Goal: Task Accomplishment & Management: Use online tool/utility

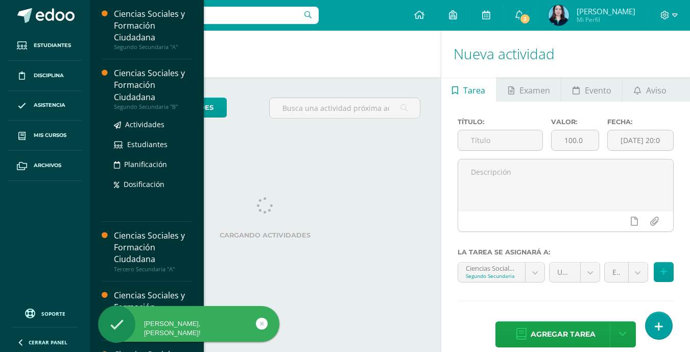
click at [149, 88] on div "Ciencias Sociales y Formación Ciudadana" at bounding box center [153, 84] width 78 height 35
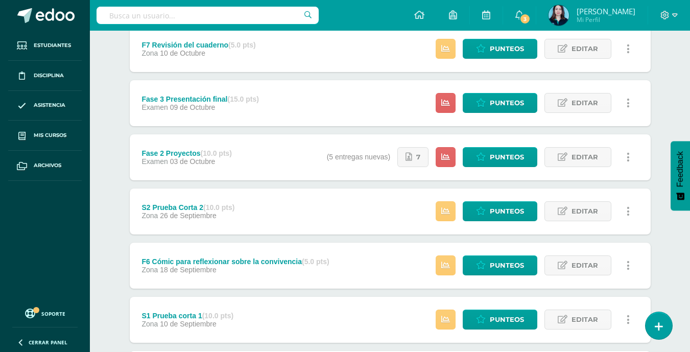
scroll to position [153, 0]
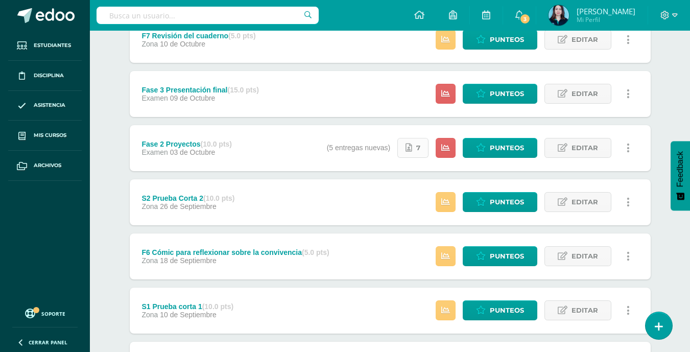
click at [412, 150] on icon at bounding box center [408, 147] width 7 height 9
click at [504, 144] on span "Punteos" at bounding box center [507, 147] width 34 height 19
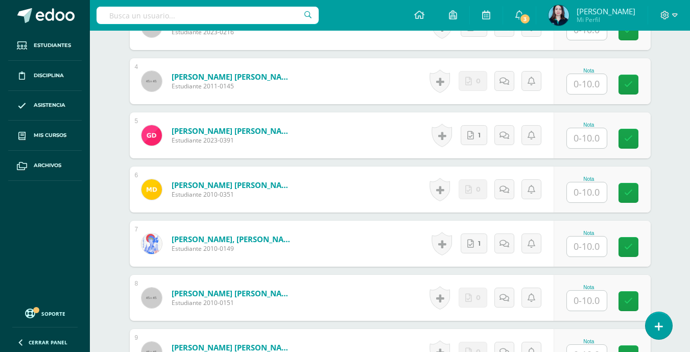
scroll to position [477, 0]
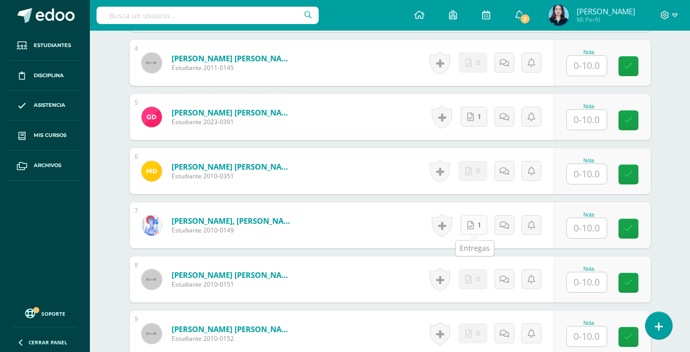
click at [474, 223] on link "1" at bounding box center [473, 225] width 27 height 20
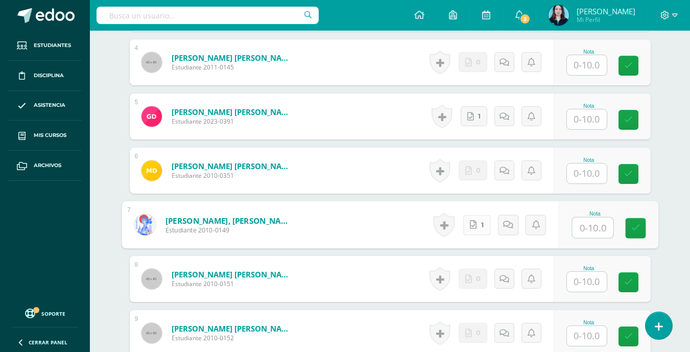
scroll to position [478, 0]
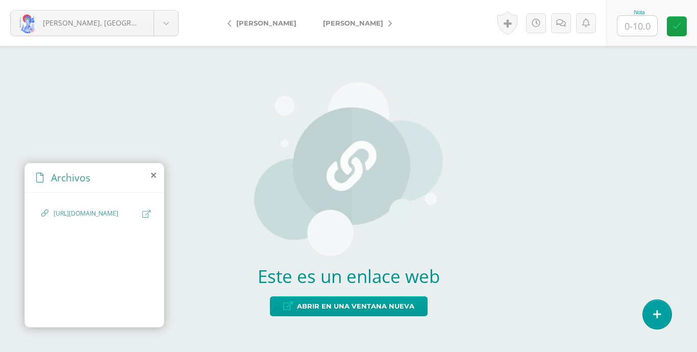
click at [105, 214] on span "https://www.canva.com/design/DAG0vZrTY9E/awwSMIrdTph_AnhKRnfc9w/edit" at bounding box center [96, 214] width 84 height 10
click at [148, 212] on icon at bounding box center [146, 214] width 8 height 8
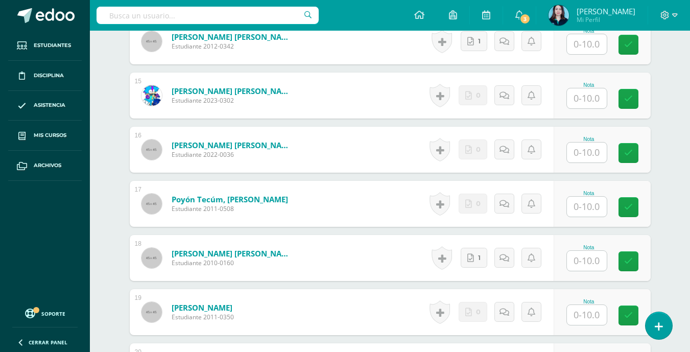
scroll to position [1091, 0]
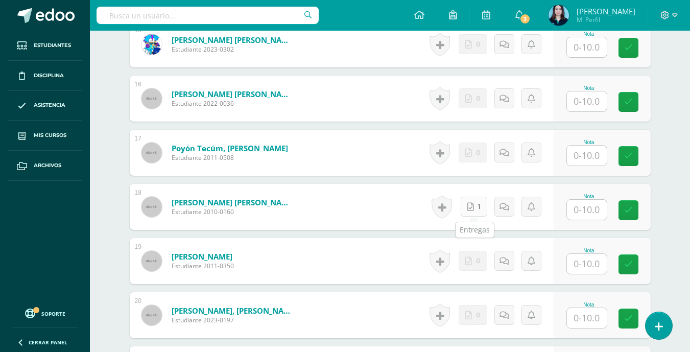
click at [479, 206] on link "1" at bounding box center [473, 207] width 27 height 20
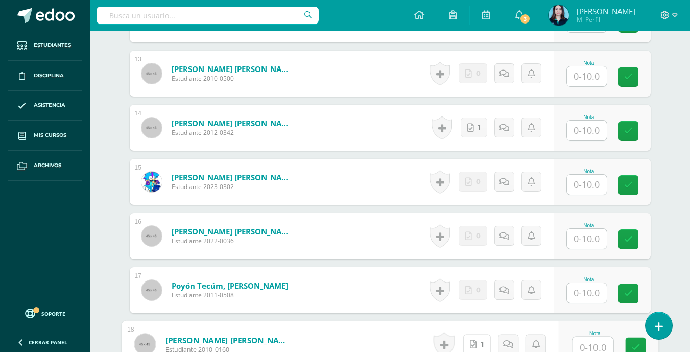
scroll to position [938, 0]
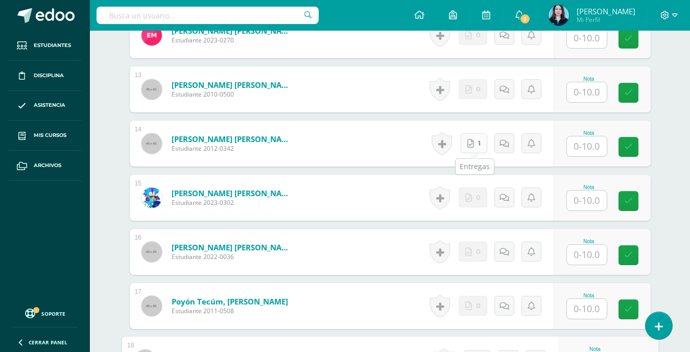
click at [471, 149] on link "1" at bounding box center [473, 143] width 27 height 20
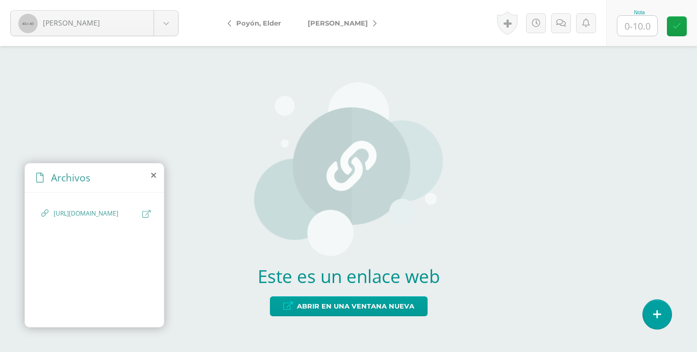
click at [147, 210] on icon at bounding box center [146, 214] width 8 height 8
click at [146, 210] on icon at bounding box center [146, 214] width 8 height 8
